Goal: Task Accomplishment & Management: Manage account settings

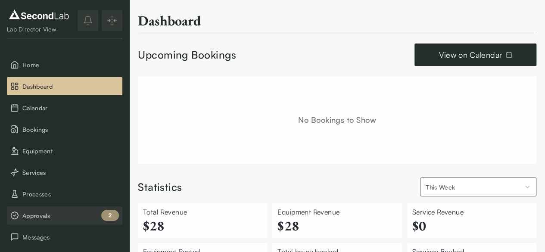
click at [30, 212] on span "Approvals" at bounding box center [70, 215] width 96 height 9
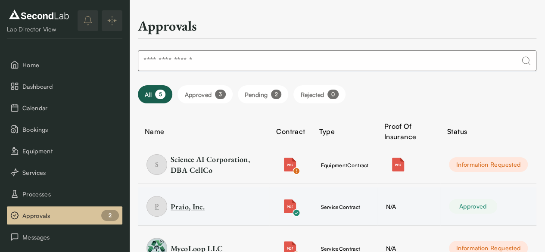
click at [197, 205] on div "Praio, Inc." at bounding box center [188, 206] width 34 height 11
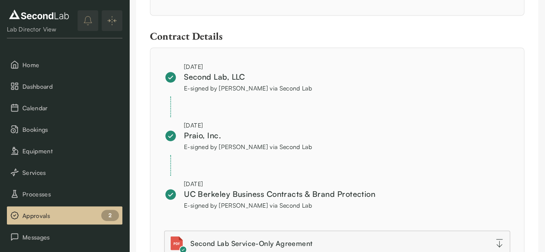
scroll to position [829, 0]
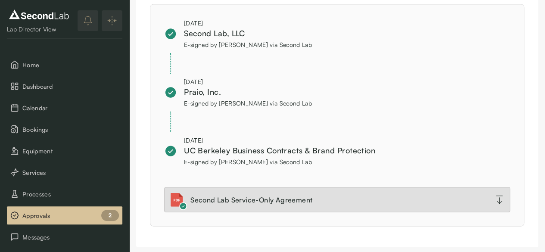
click at [323, 192] on link "Second Lab Service-Only Agreement" at bounding box center [337, 199] width 346 height 25
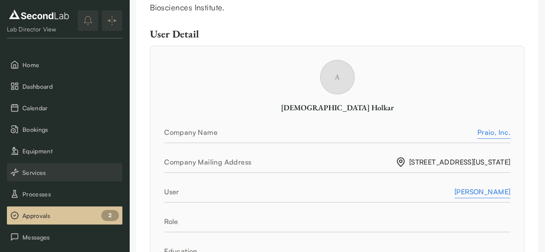
scroll to position [54, 0]
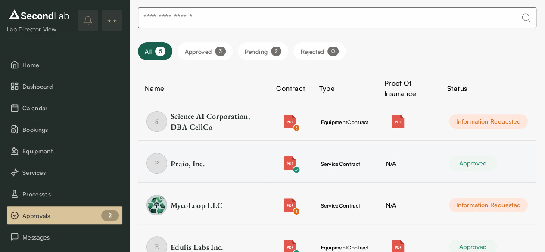
scroll to position [86, 0]
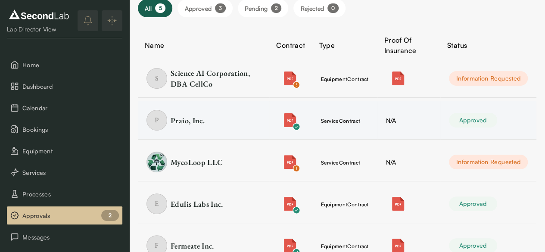
click at [398, 120] on td "N/A" at bounding box center [408, 120] width 63 height 38
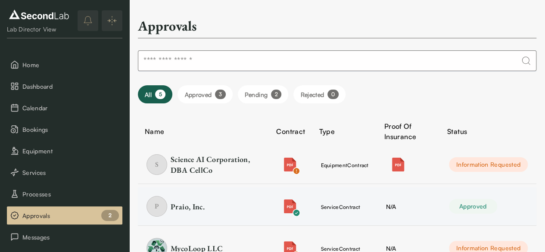
scroll to position [118, 0]
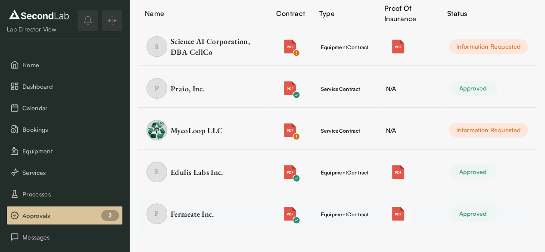
click at [398, 216] on img "button" at bounding box center [398, 214] width 14 height 14
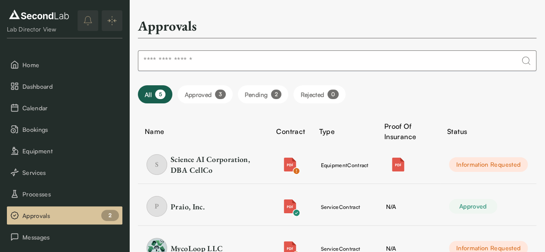
click at [198, 96] on button "Approved 3" at bounding box center [204, 94] width 55 height 18
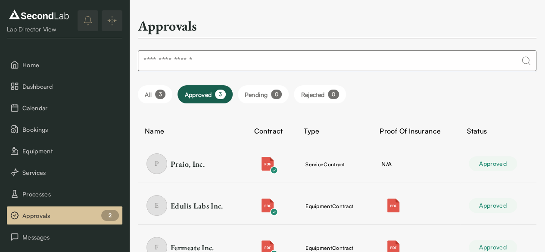
click at [155, 97] on button "All 3" at bounding box center [155, 94] width 34 height 18
